Goal: Information Seeking & Learning: Learn about a topic

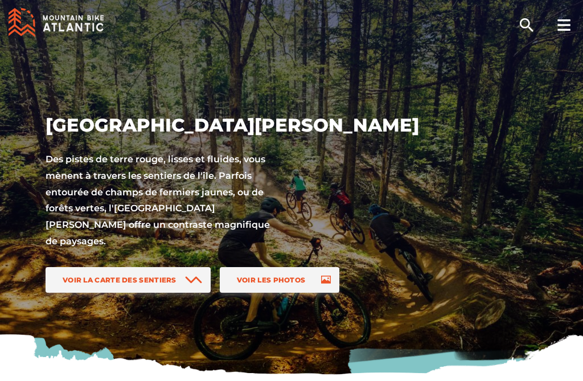
click at [289, 276] on span "Voir les photos" at bounding box center [271, 279] width 69 height 9
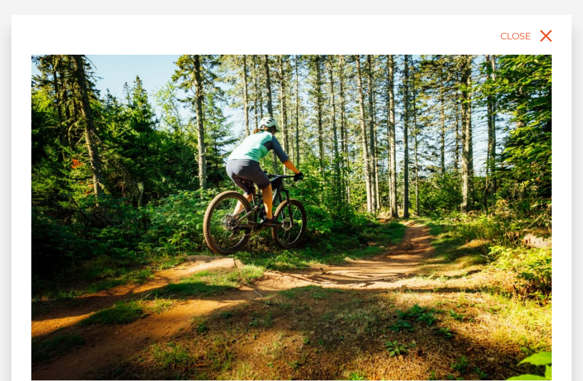
click at [547, 43] on icon "close" at bounding box center [545, 36] width 20 height 20
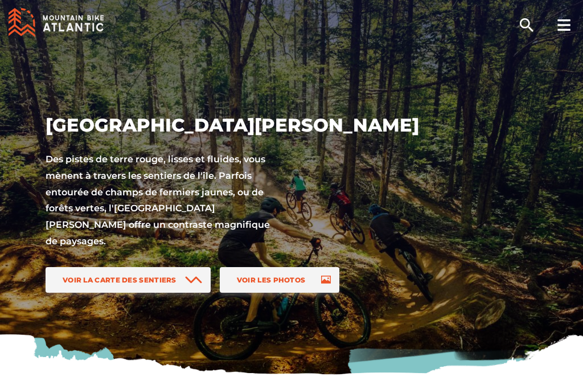
click at [154, 275] on span "Voir la carte des sentiers" at bounding box center [120, 279] width 114 height 9
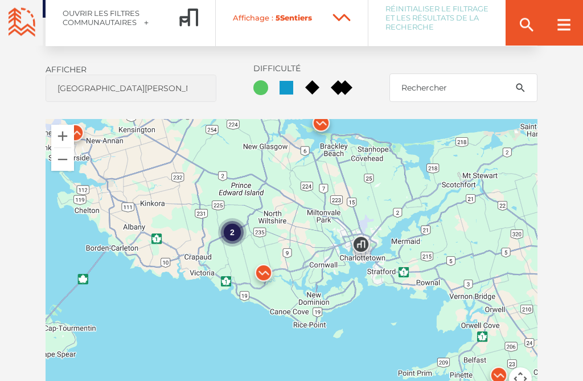
scroll to position [795, 0]
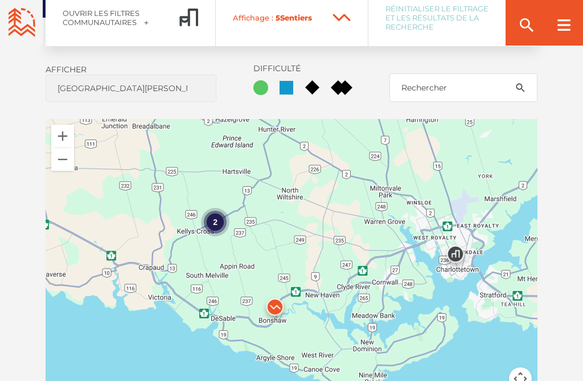
click at [217, 220] on div "2" at bounding box center [215, 222] width 28 height 28
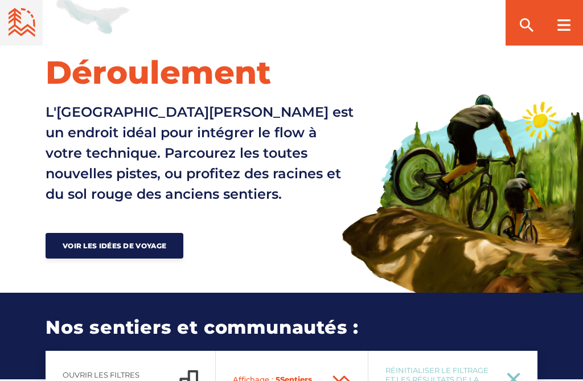
scroll to position [433, 0]
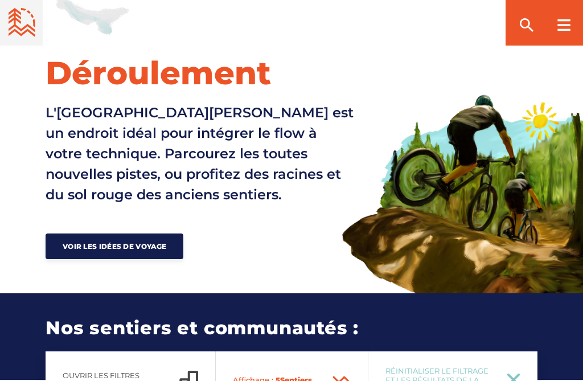
click at [555, 23] on div at bounding box center [563, 23] width 39 height 46
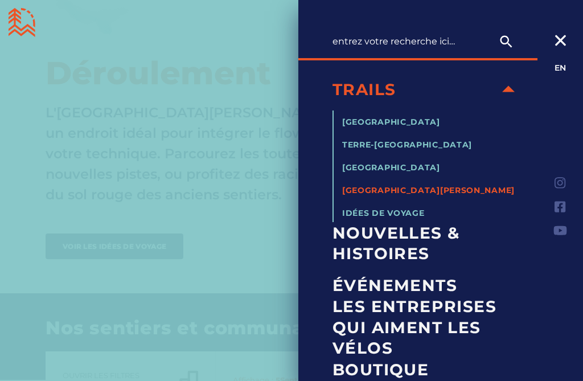
scroll to position [0, 0]
click at [567, 40] on div at bounding box center [560, 31] width 46 height 63
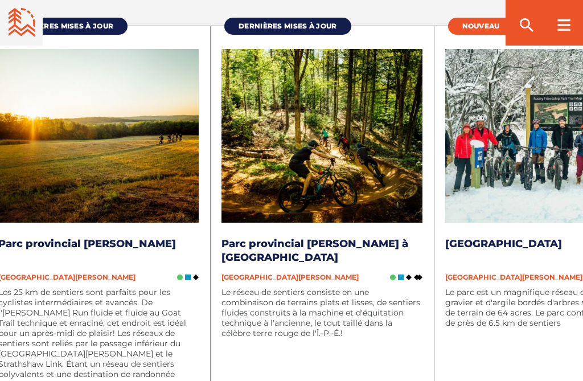
scroll to position [1277, 0]
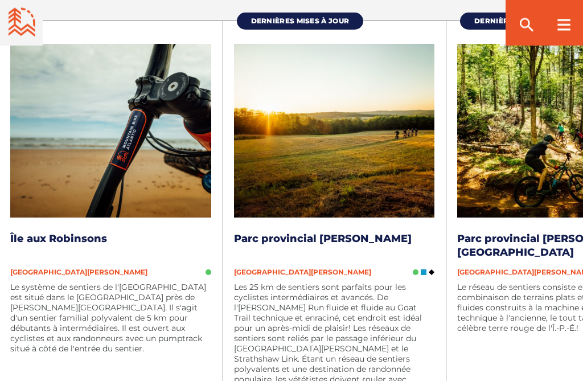
click at [332, 366] on p "Les 25 km de sentiers sont parfaits pour les cyclistes intermédiaires et avancé…" at bounding box center [334, 338] width 201 height 113
click at [345, 166] on img at bounding box center [334, 131] width 201 height 174
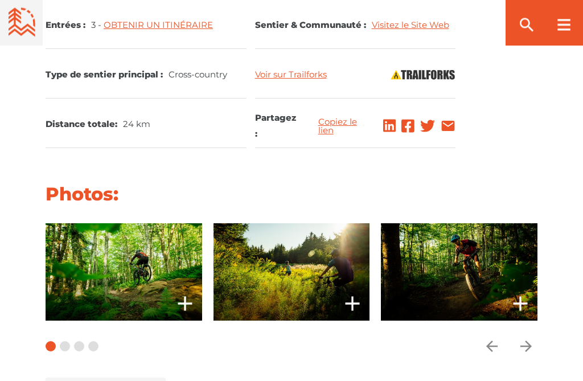
scroll to position [909, 0]
click at [187, 292] on icon "add" at bounding box center [185, 303] width 23 height 23
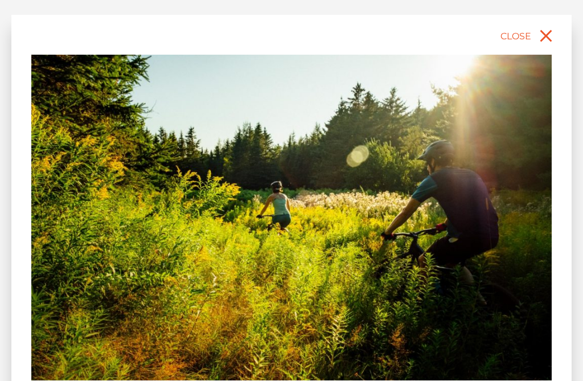
scroll to position [808, 0]
click at [550, 35] on icon "close" at bounding box center [545, 36] width 20 height 20
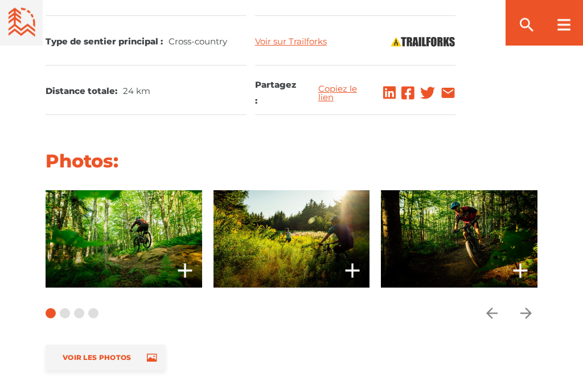
scroll to position [941, 0]
click at [352, 263] on icon "add" at bounding box center [352, 270] width 14 height 14
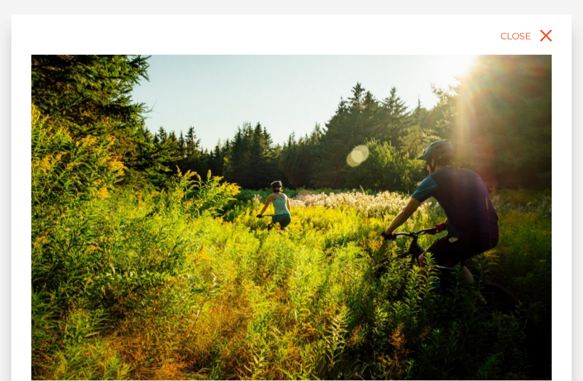
scroll to position [1136, 0]
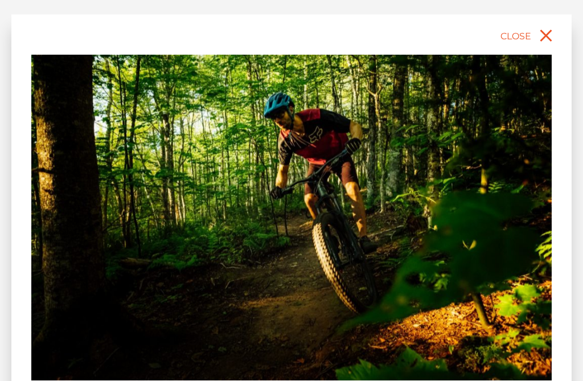
scroll to position [1137, 0]
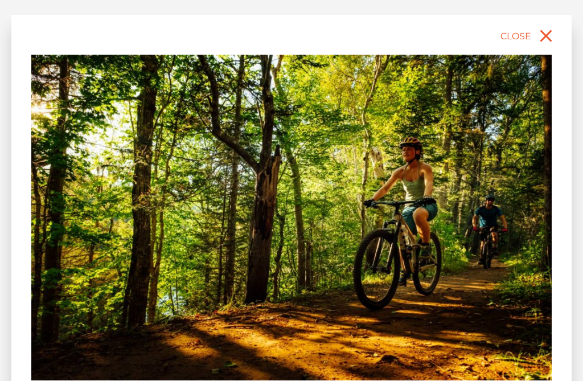
click at [558, 36] on button "Close" at bounding box center [528, 35] width 60 height 25
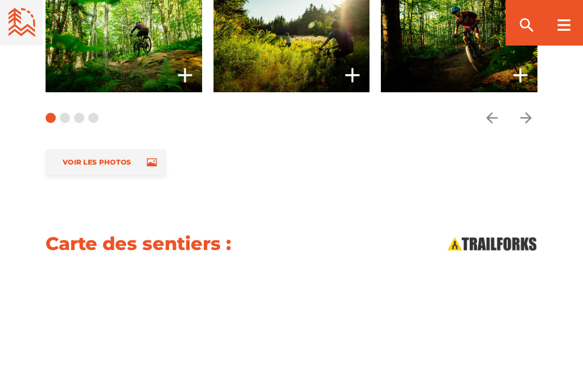
click at [549, 35] on icon "close" at bounding box center [545, 36] width 20 height 20
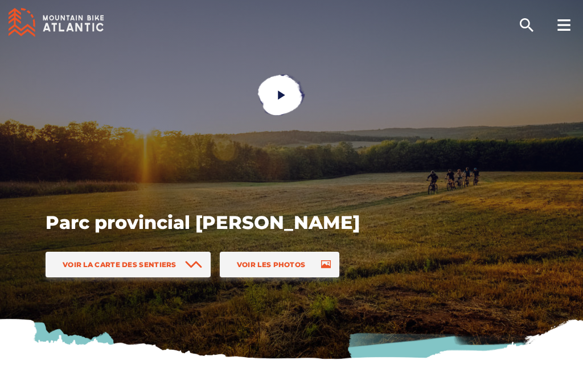
scroll to position [14, 0]
